Goal: Transaction & Acquisition: Purchase product/service

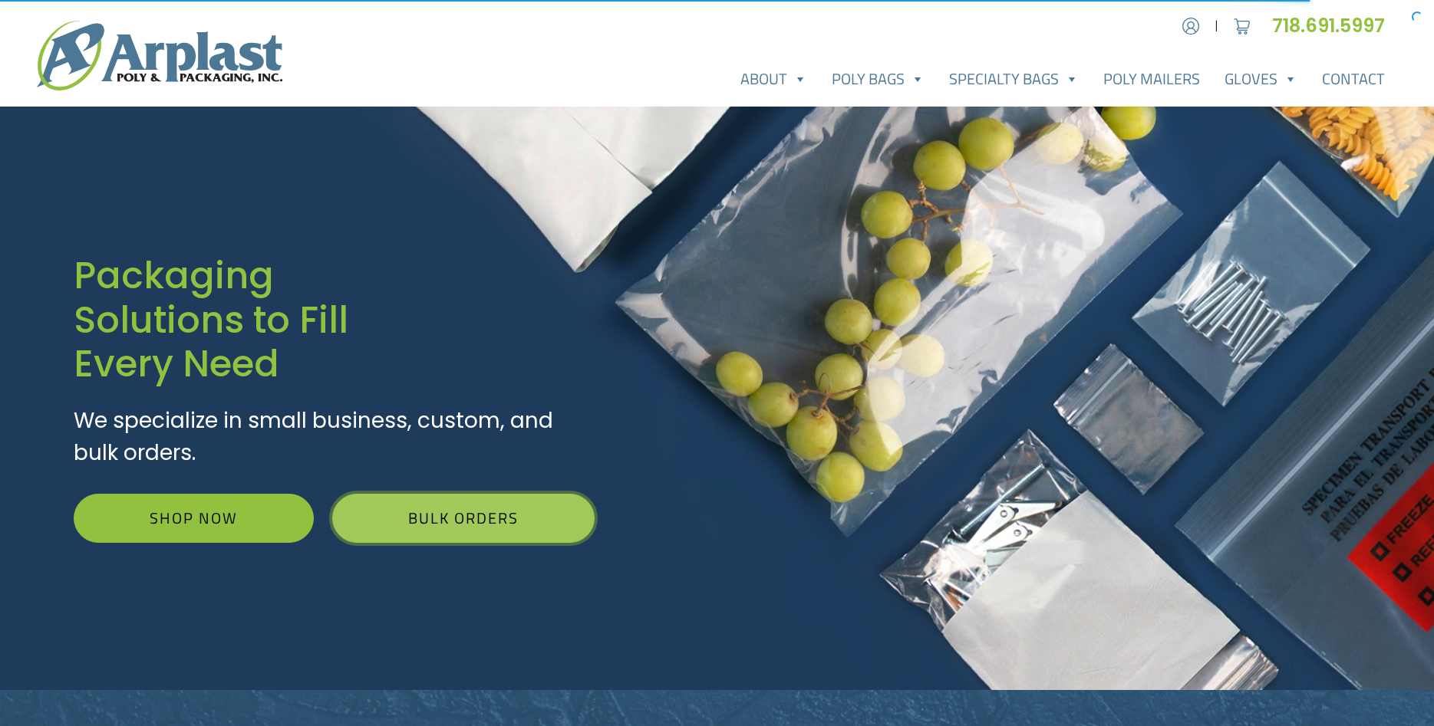
click at [472, 517] on link "Bulk Orders" at bounding box center [463, 518] width 262 height 49
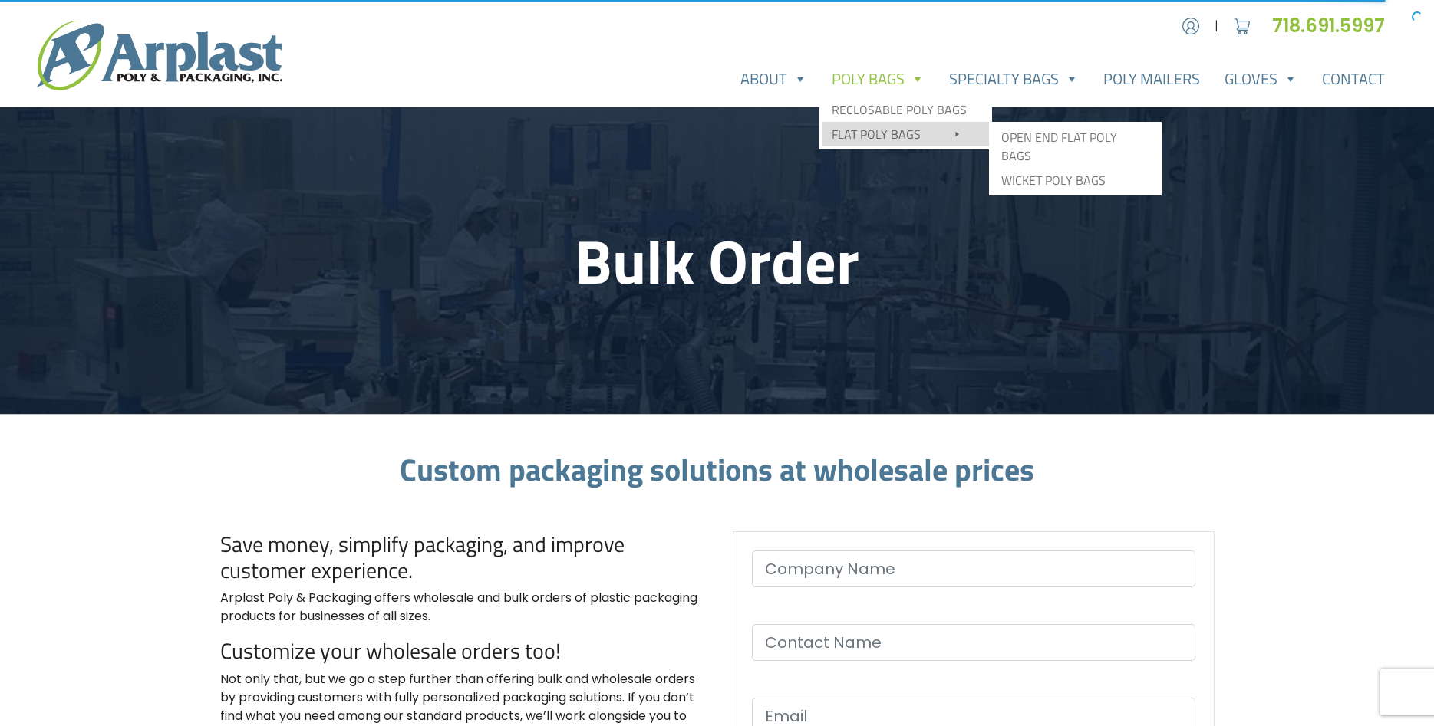
click at [874, 133] on link "Flat Poly Bags" at bounding box center [905, 134] width 166 height 25
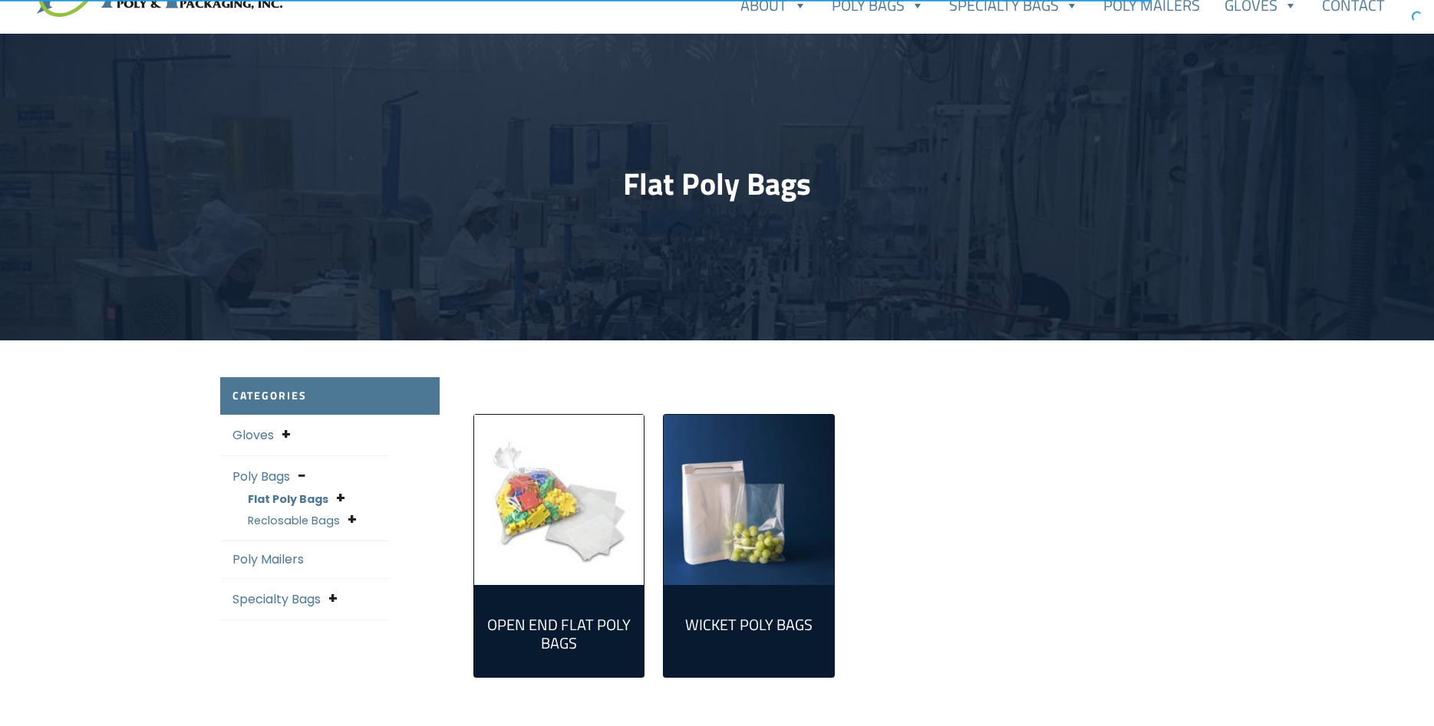
scroll to position [156, 0]
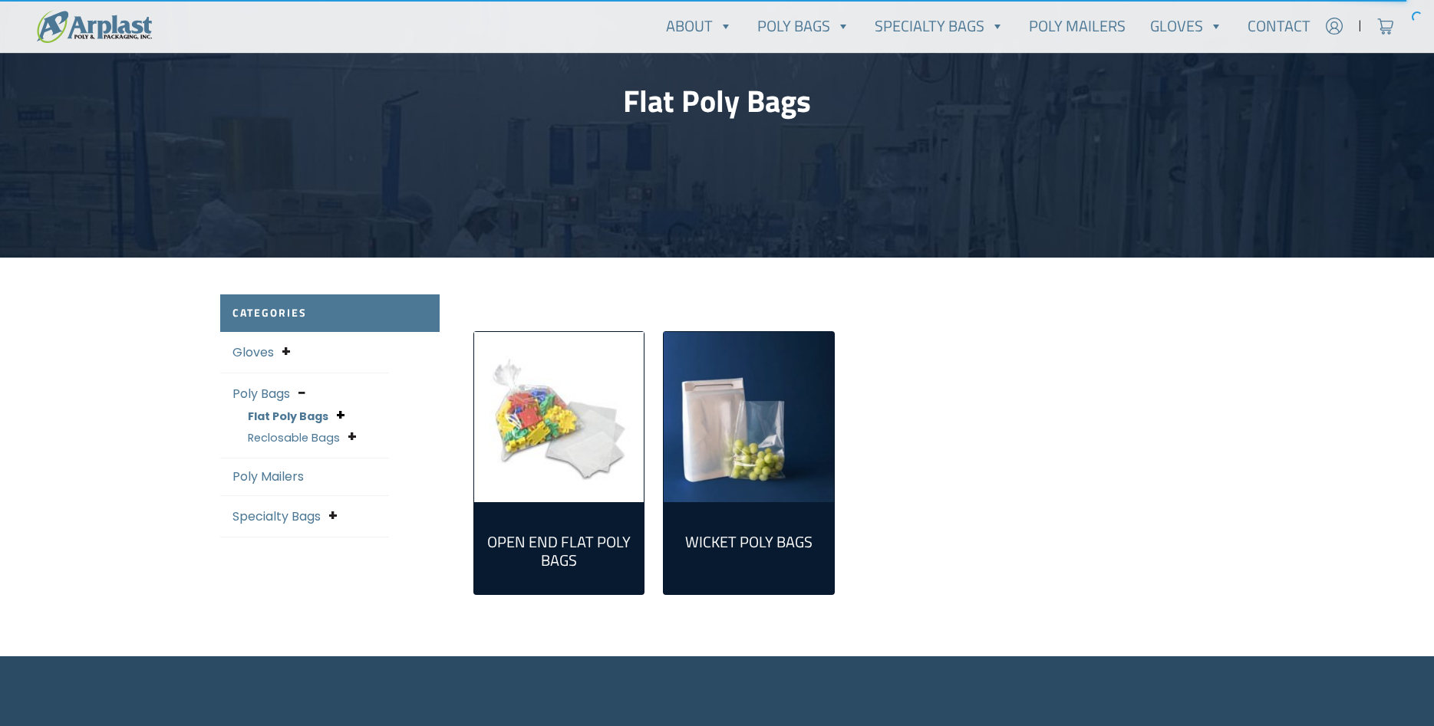
click at [341, 418] on span at bounding box center [340, 415] width 9 height 21
click at [299, 434] on link "Open End Flat Poly Bags" at bounding box center [314, 445] width 102 height 33
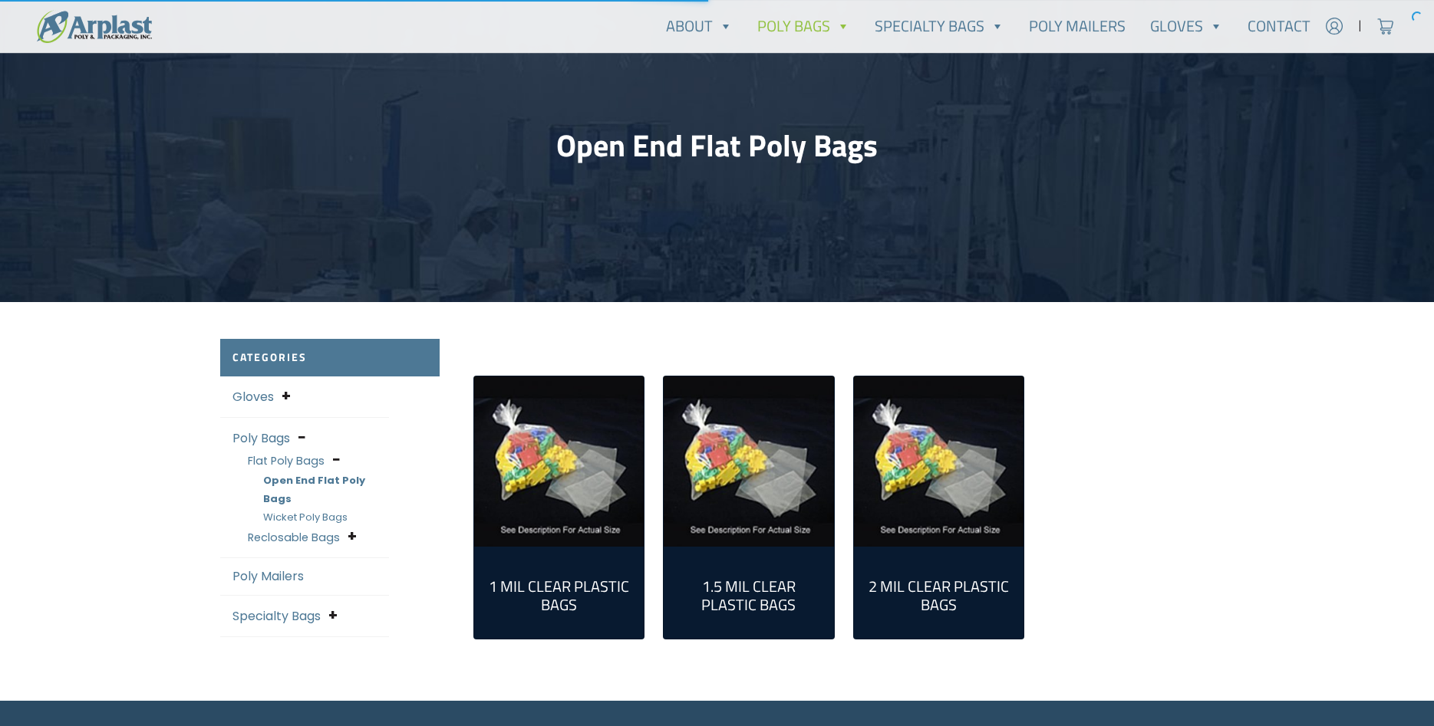
scroll to position [235, 0]
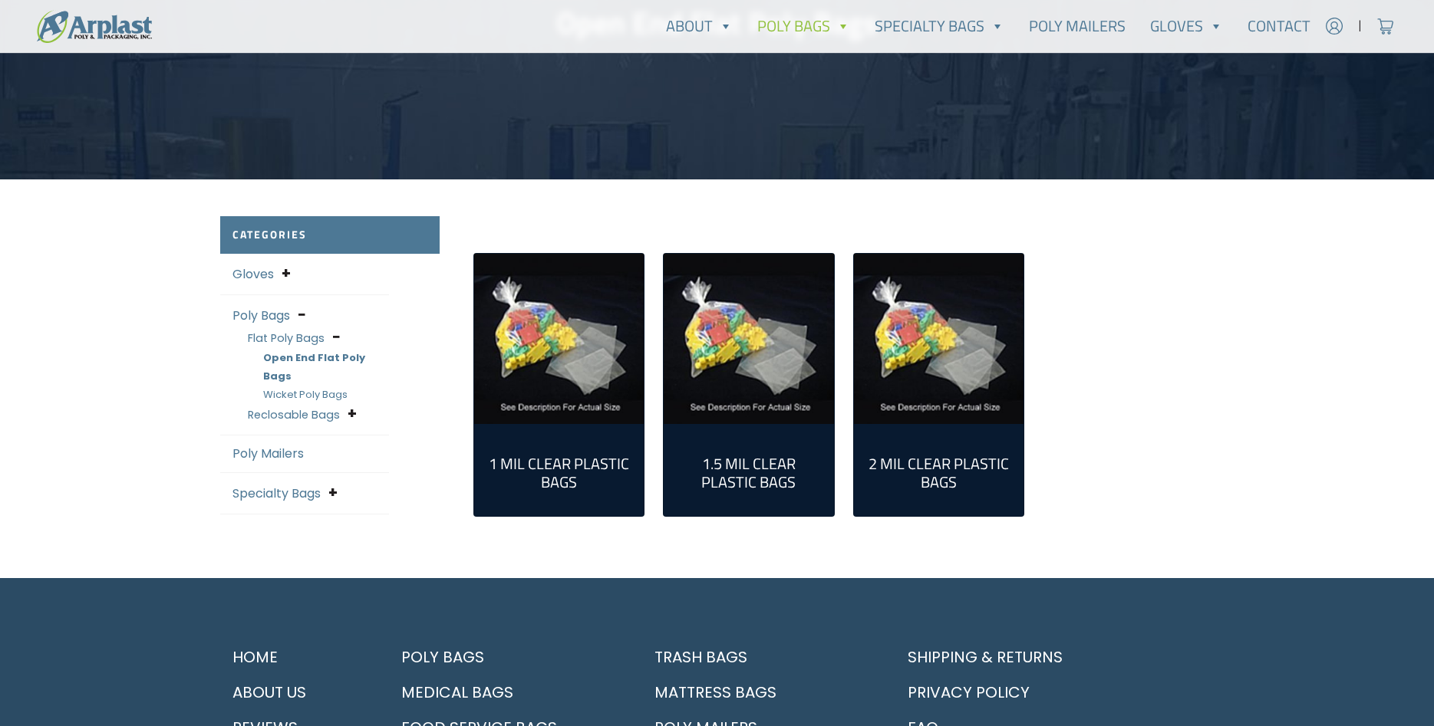
click at [934, 407] on img "Visit product category 2 Mil Clear Plastic Bags" at bounding box center [939, 339] width 170 height 170
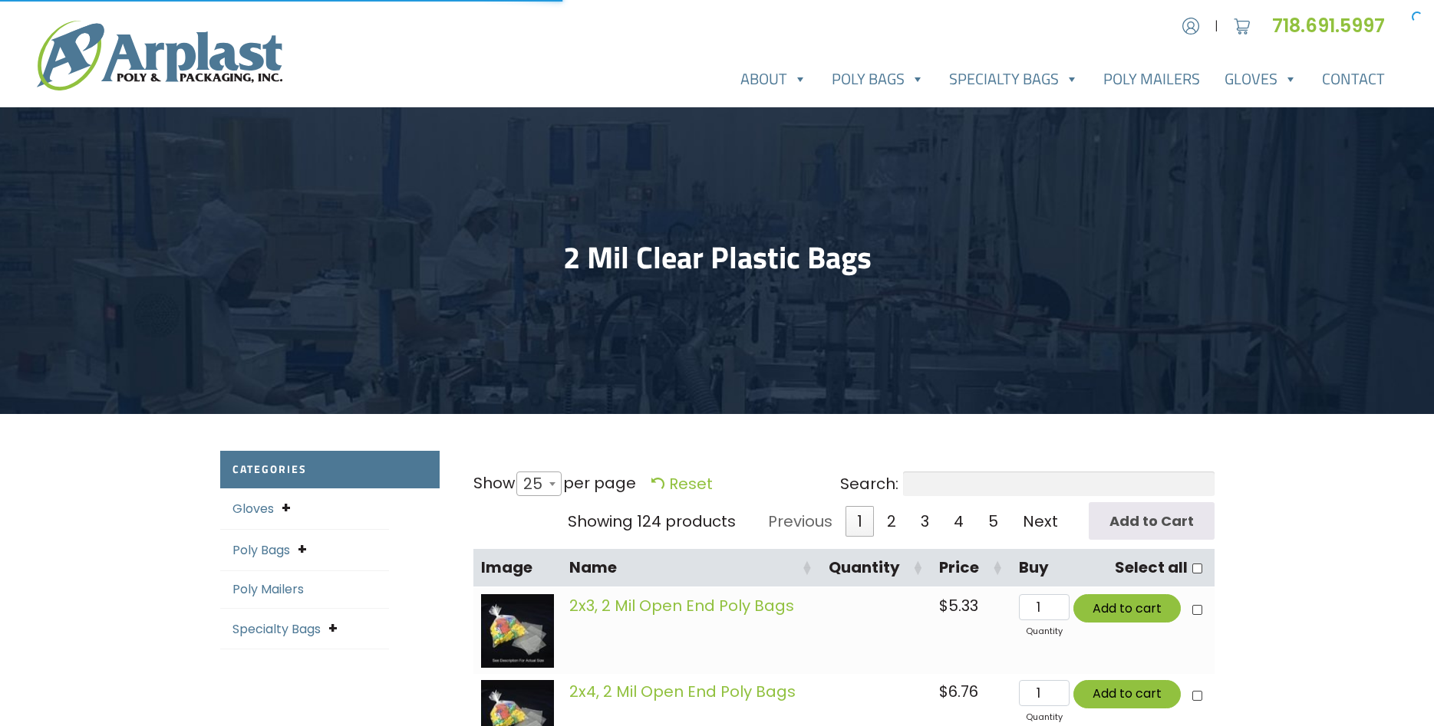
select select "25"
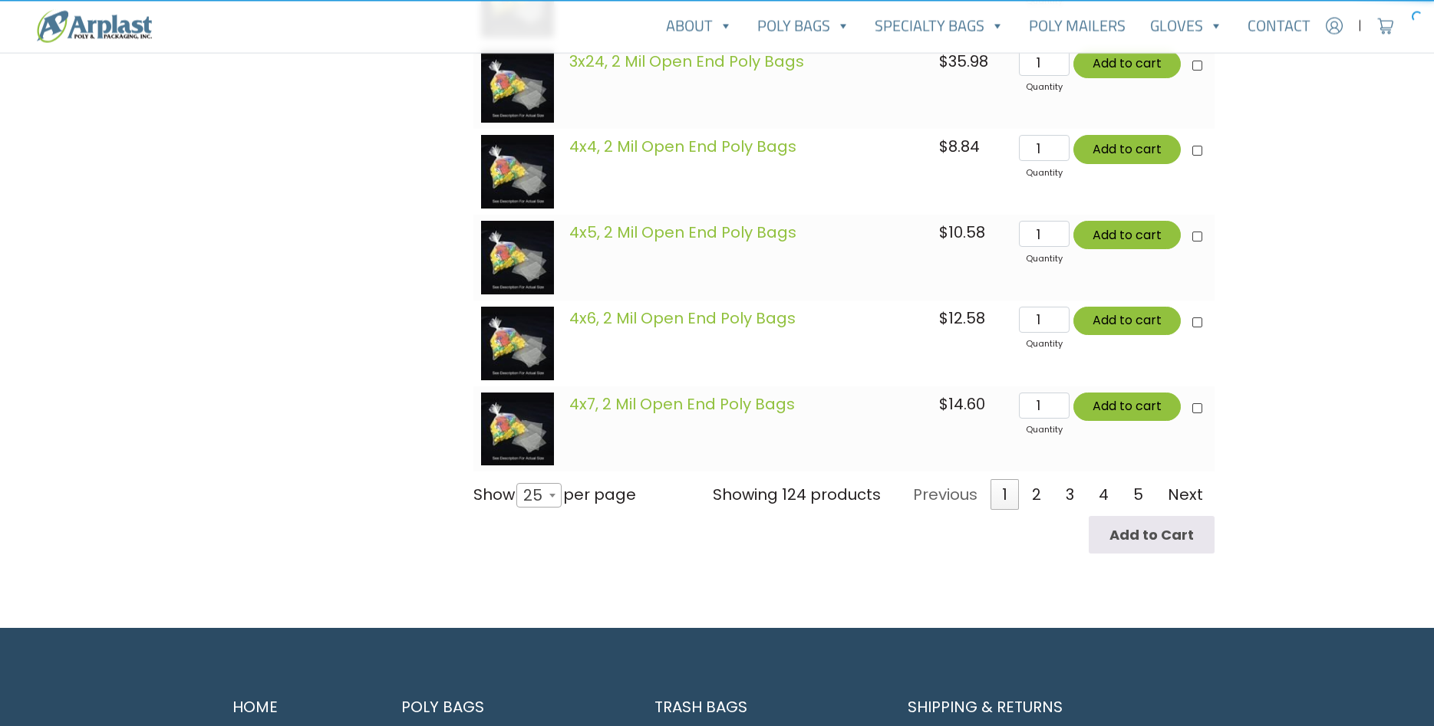
scroll to position [2260, 0]
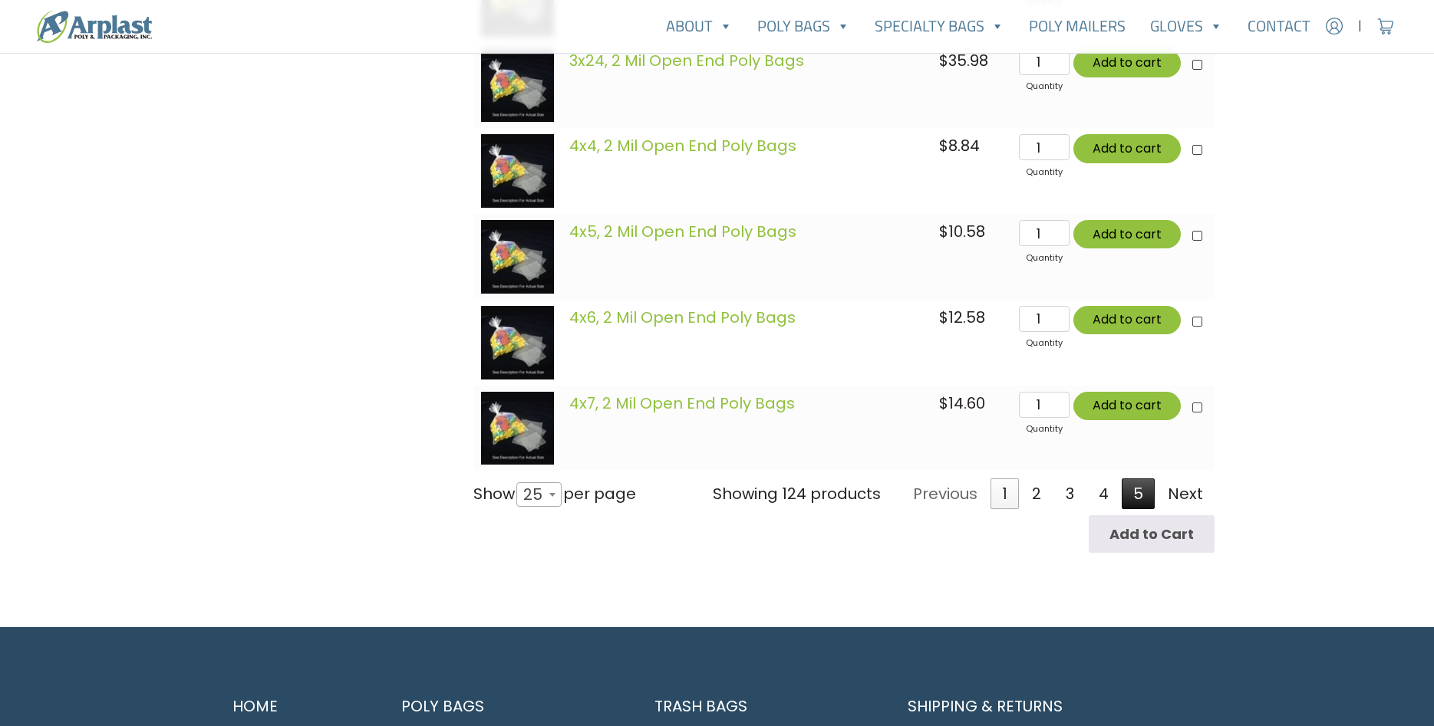
click at [1140, 496] on link "5" at bounding box center [1137, 494] width 33 height 31
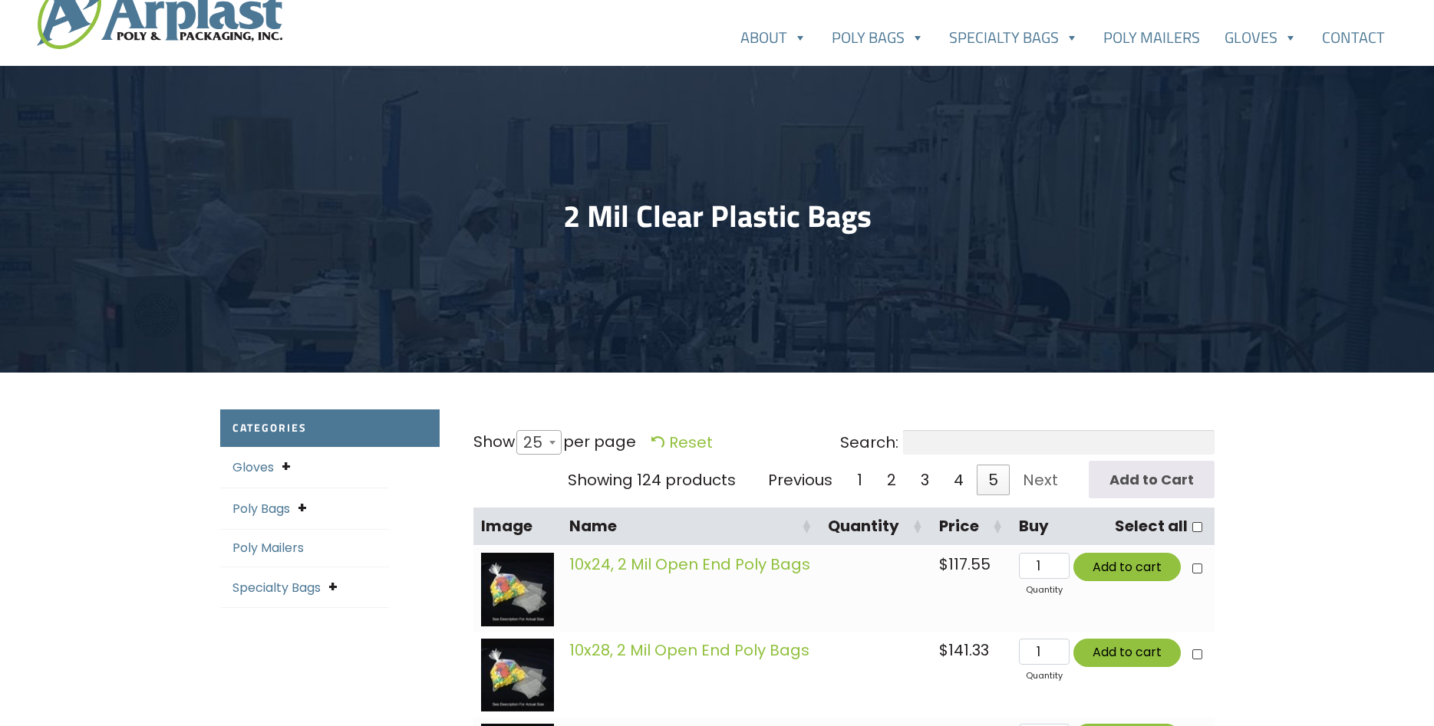
scroll to position [0, 0]
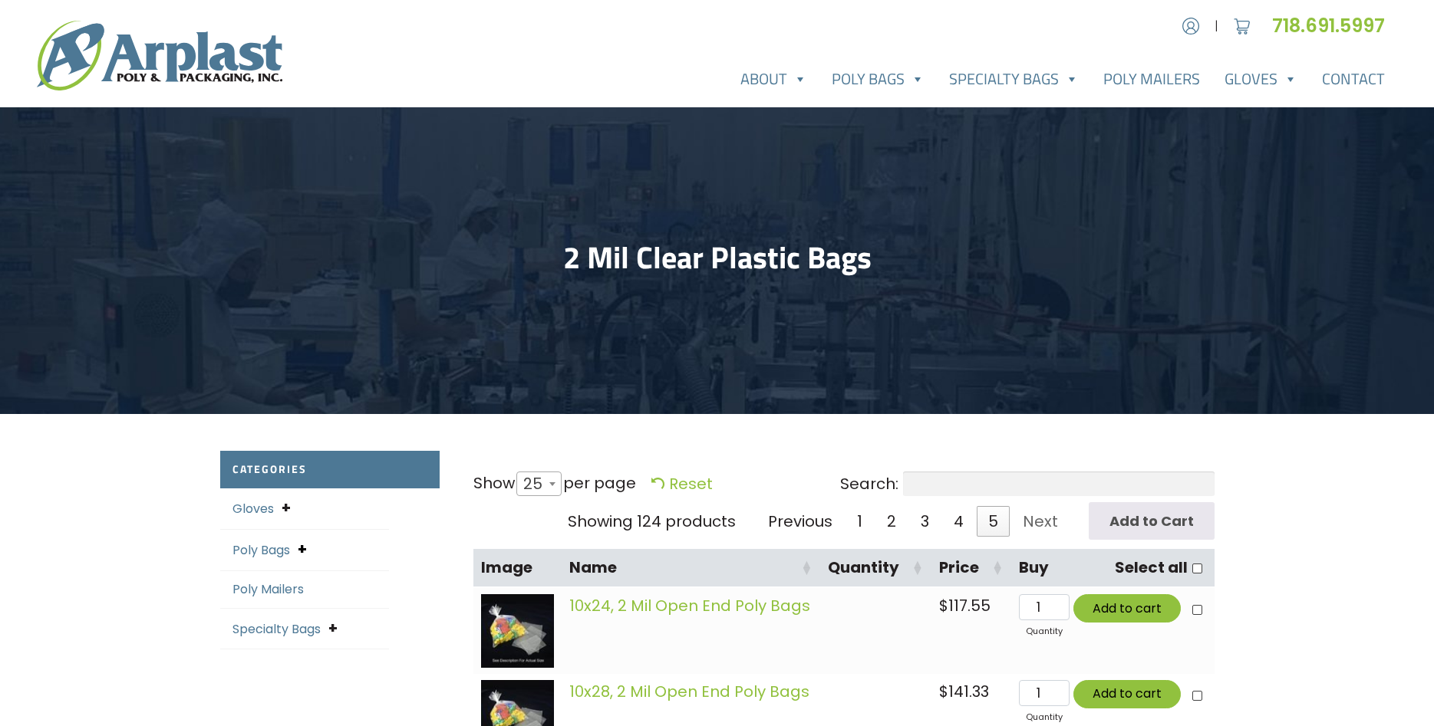
click at [303, 551] on span at bounding box center [302, 549] width 9 height 21
click at [334, 673] on span at bounding box center [332, 672] width 9 height 21
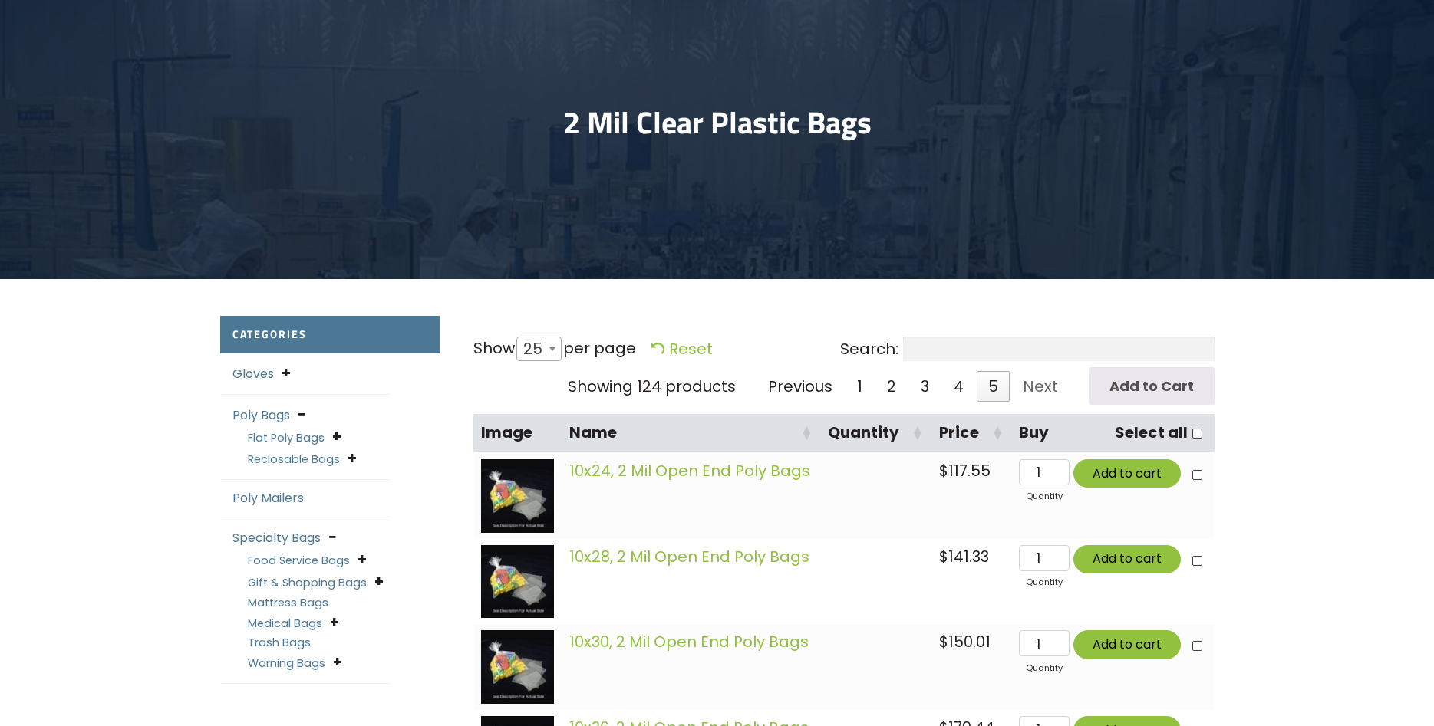
scroll to position [156, 0]
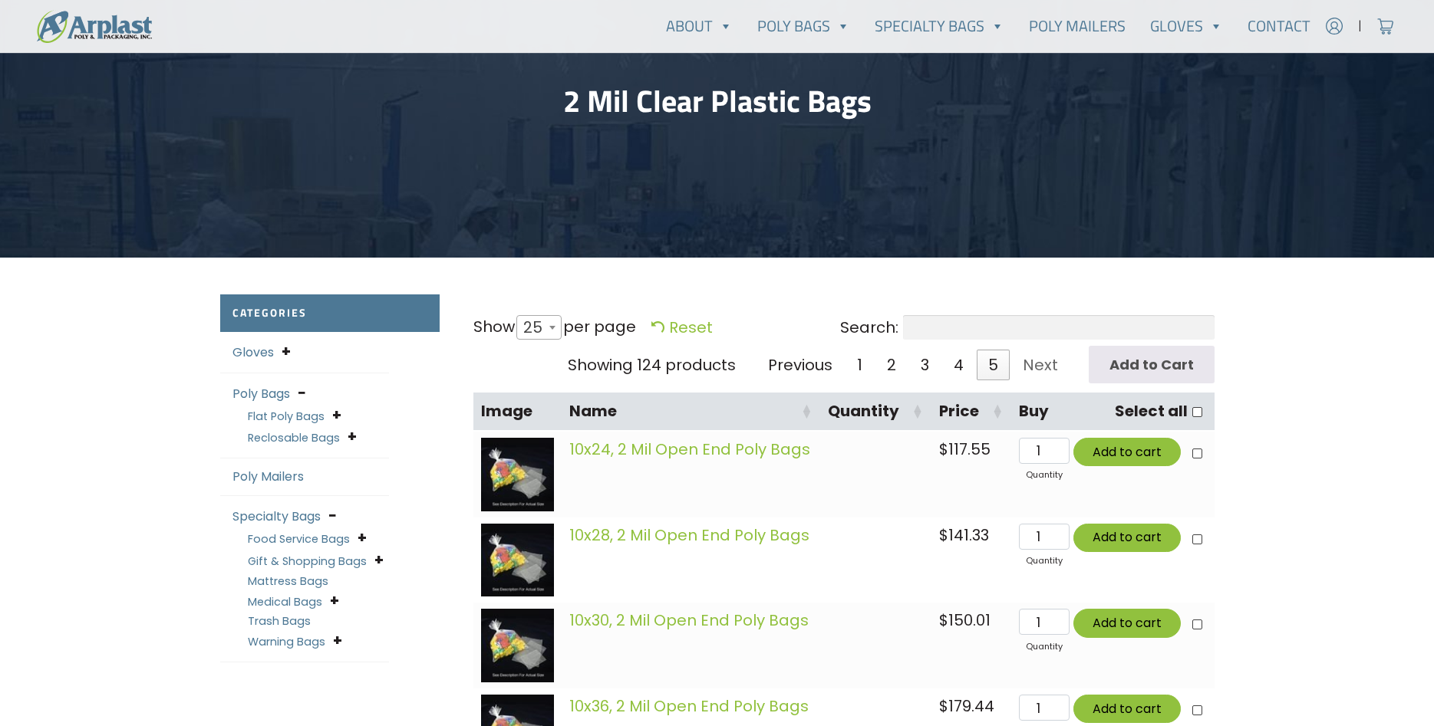
click at [341, 415] on div "Flat Poly Bags Open End Flat Poly Bags Wicket Poly Bags" at bounding box center [318, 416] width 141 height 22
click at [334, 418] on span at bounding box center [336, 415] width 9 height 21
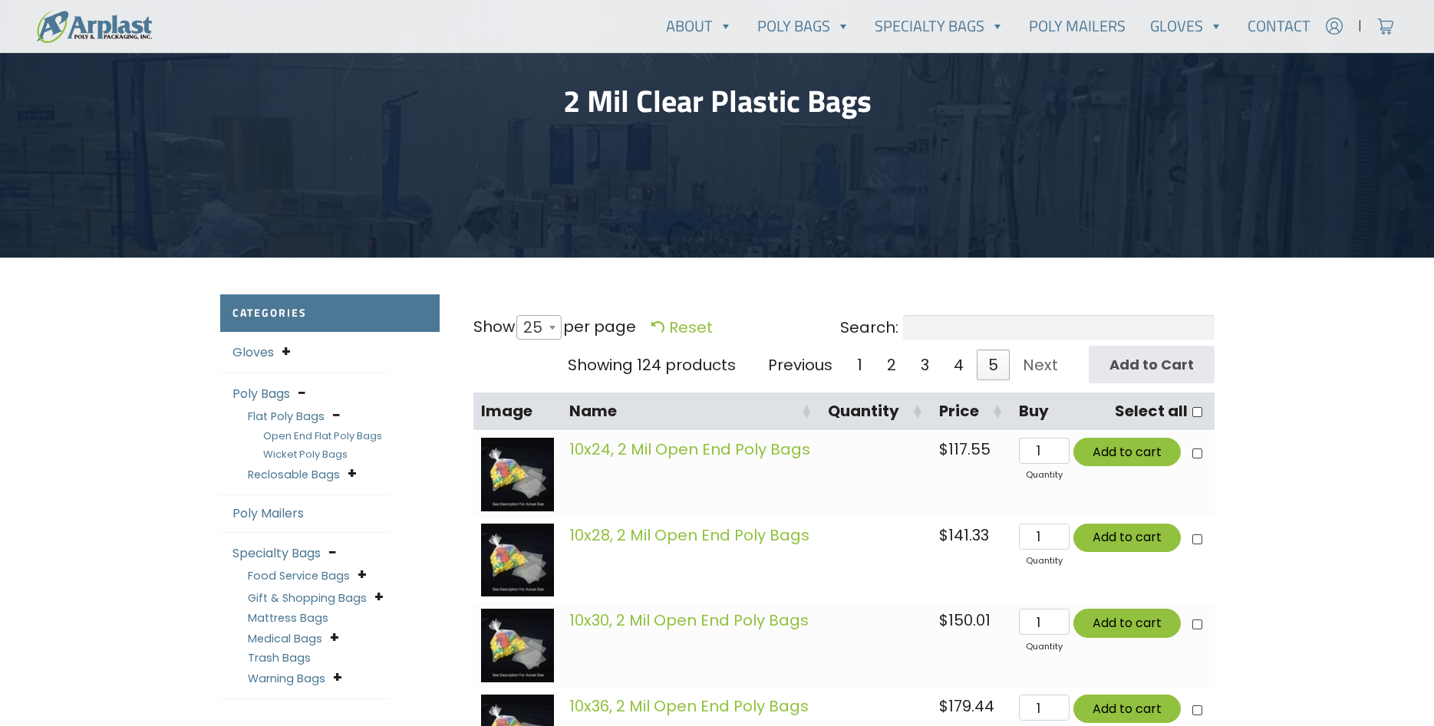
click at [317, 454] on link "Wicket Poly Bags" at bounding box center [305, 454] width 84 height 15
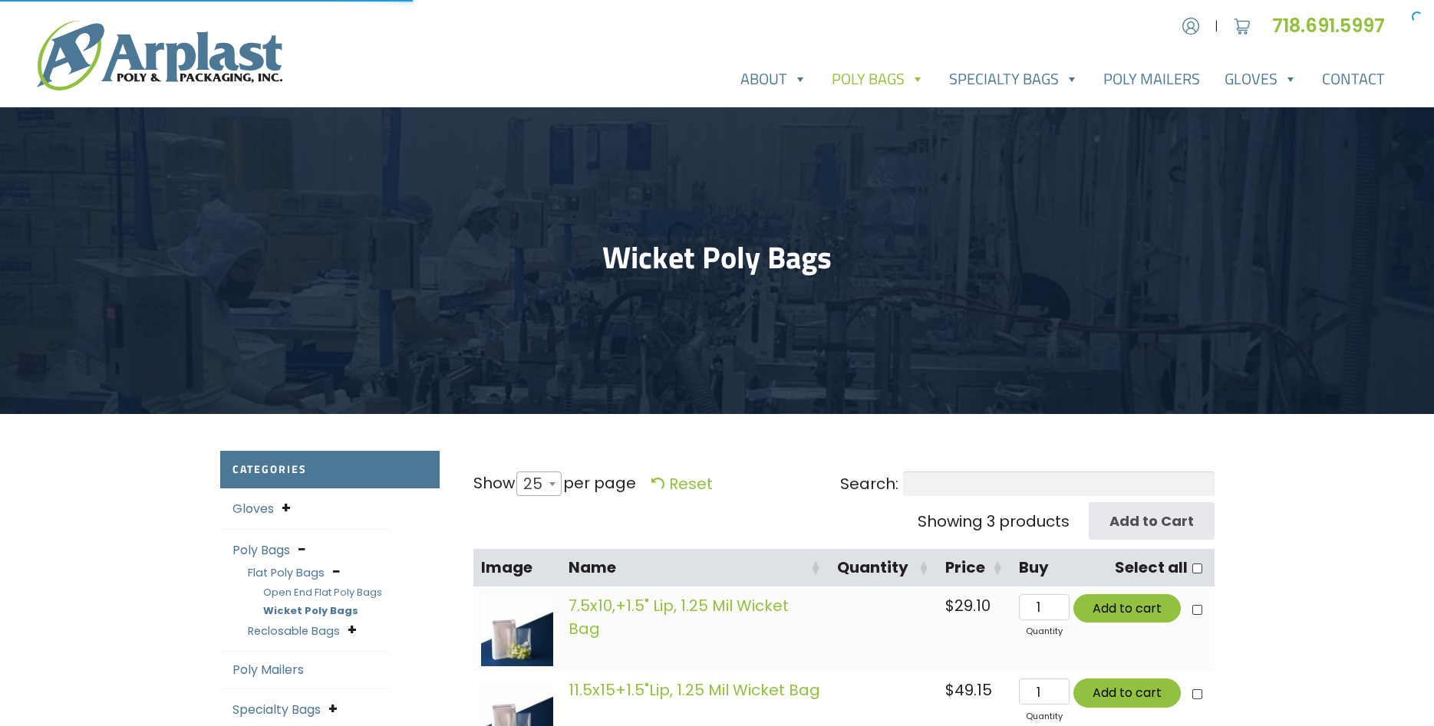
select select "25"
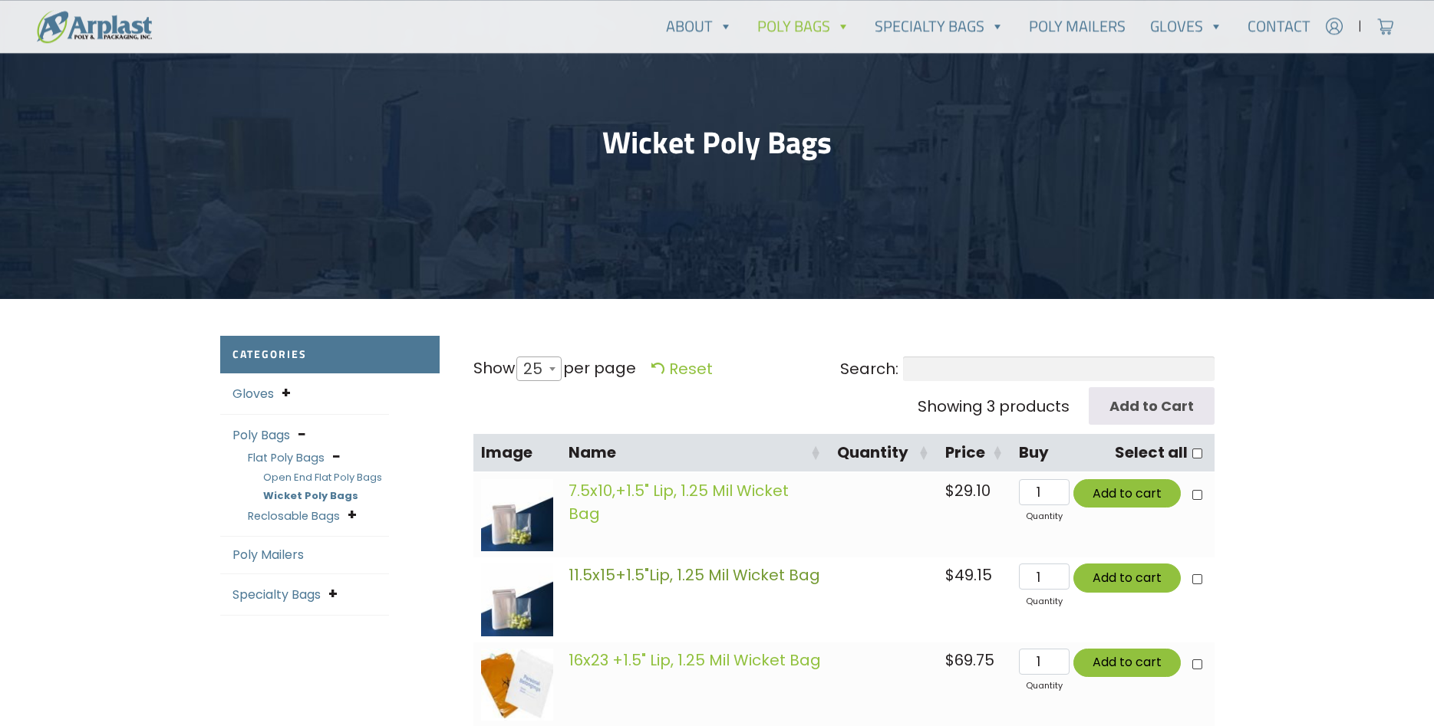
scroll to position [78, 0]
